Goal: Check status: Check status

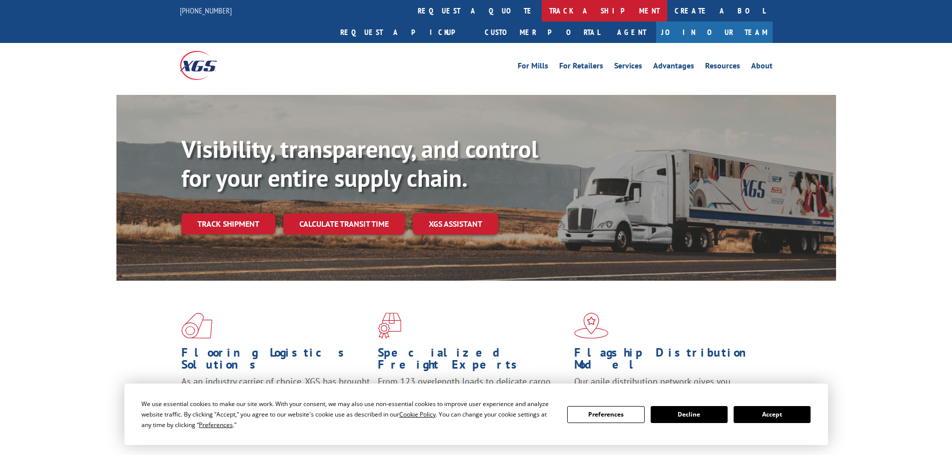
click at [542, 11] on link "track a shipment" at bounding box center [604, 10] width 125 height 21
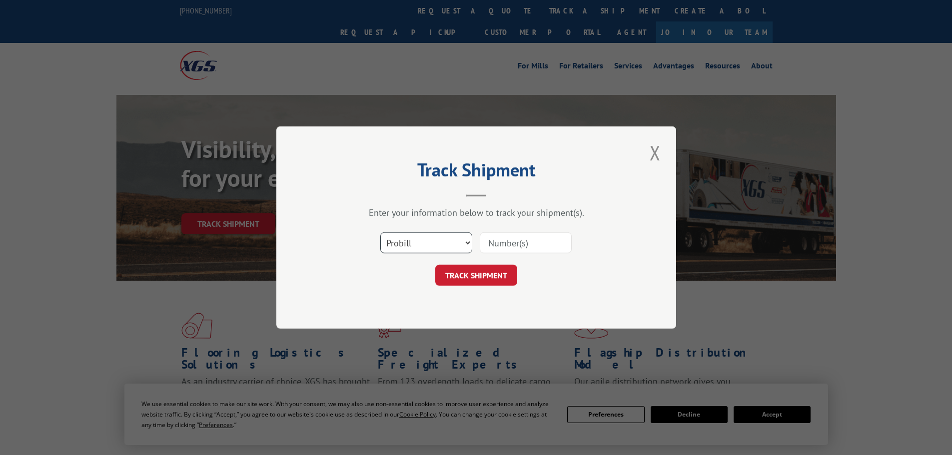
drag, startPoint x: 446, startPoint y: 239, endPoint x: 440, endPoint y: 249, distance: 11.9
click at [446, 240] on select "Select category... Probill BOL PO" at bounding box center [426, 242] width 92 height 21
select select "bol"
click at [380, 232] on select "Select category... Probill BOL PO" at bounding box center [426, 242] width 92 height 21
click at [522, 242] on input at bounding box center [526, 242] width 92 height 21
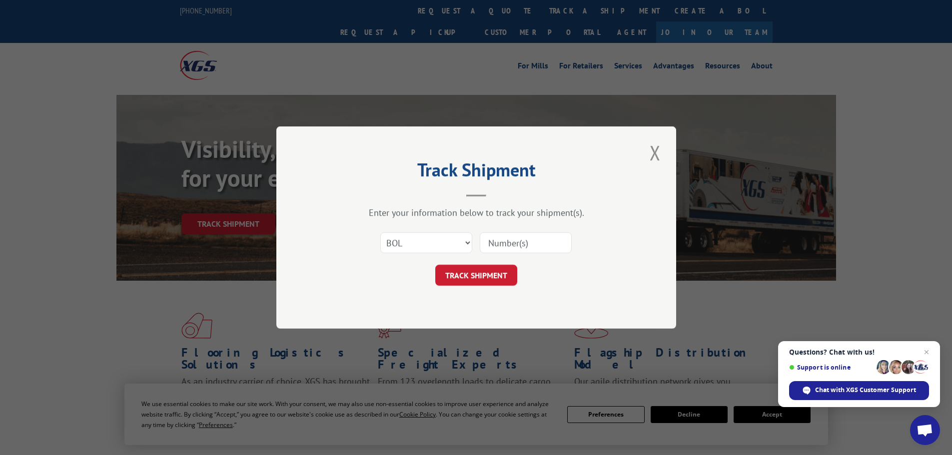
paste input "419706"
type input "419706"
click at [482, 279] on button "TRACK SHIPMENT" at bounding box center [476, 275] width 82 height 21
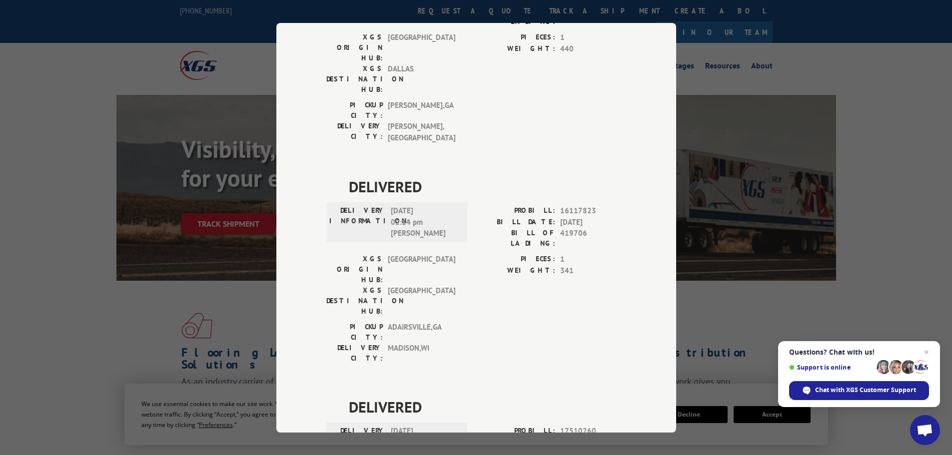
scroll to position [212, 0]
